Goal: Navigation & Orientation: Understand site structure

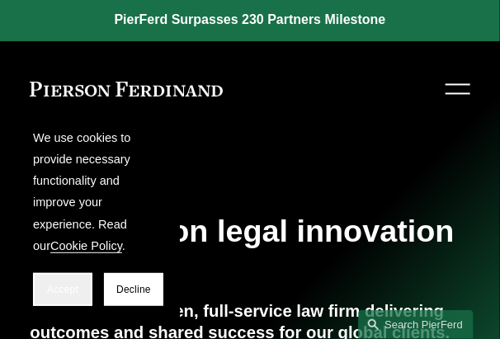
click at [73, 294] on span "Accept" at bounding box center [62, 290] width 31 height 12
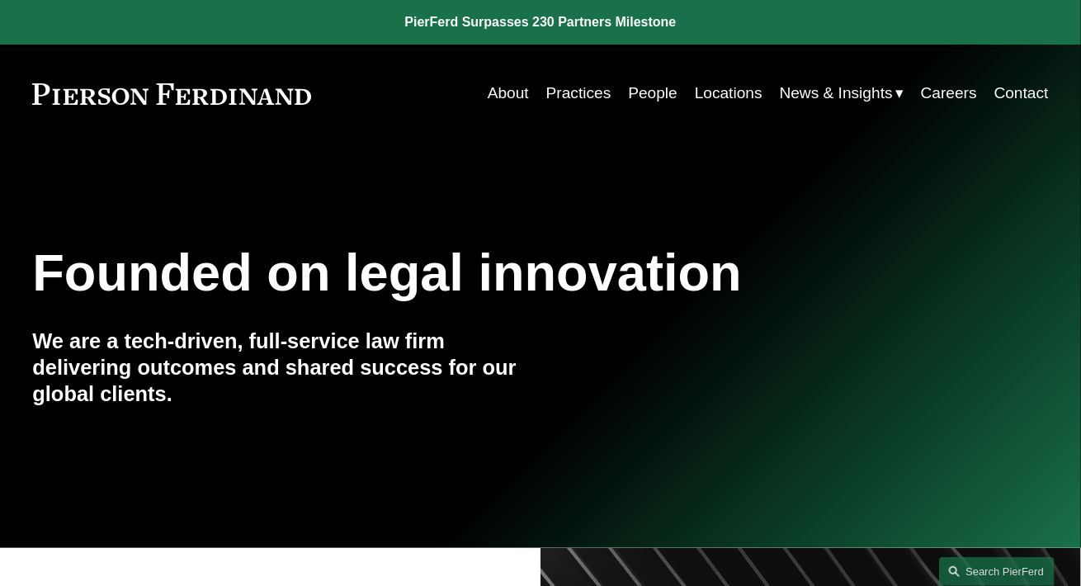
click at [499, 90] on link "People" at bounding box center [652, 93] width 49 height 31
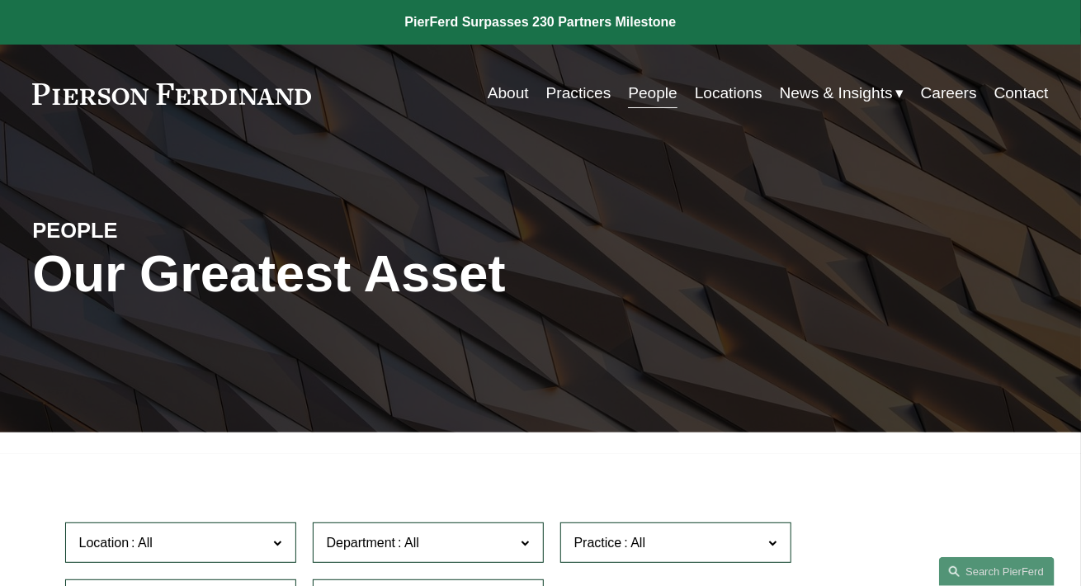
click at [552, 92] on link "Practices" at bounding box center [578, 93] width 65 height 31
